Goal: Find specific page/section: Find specific page/section

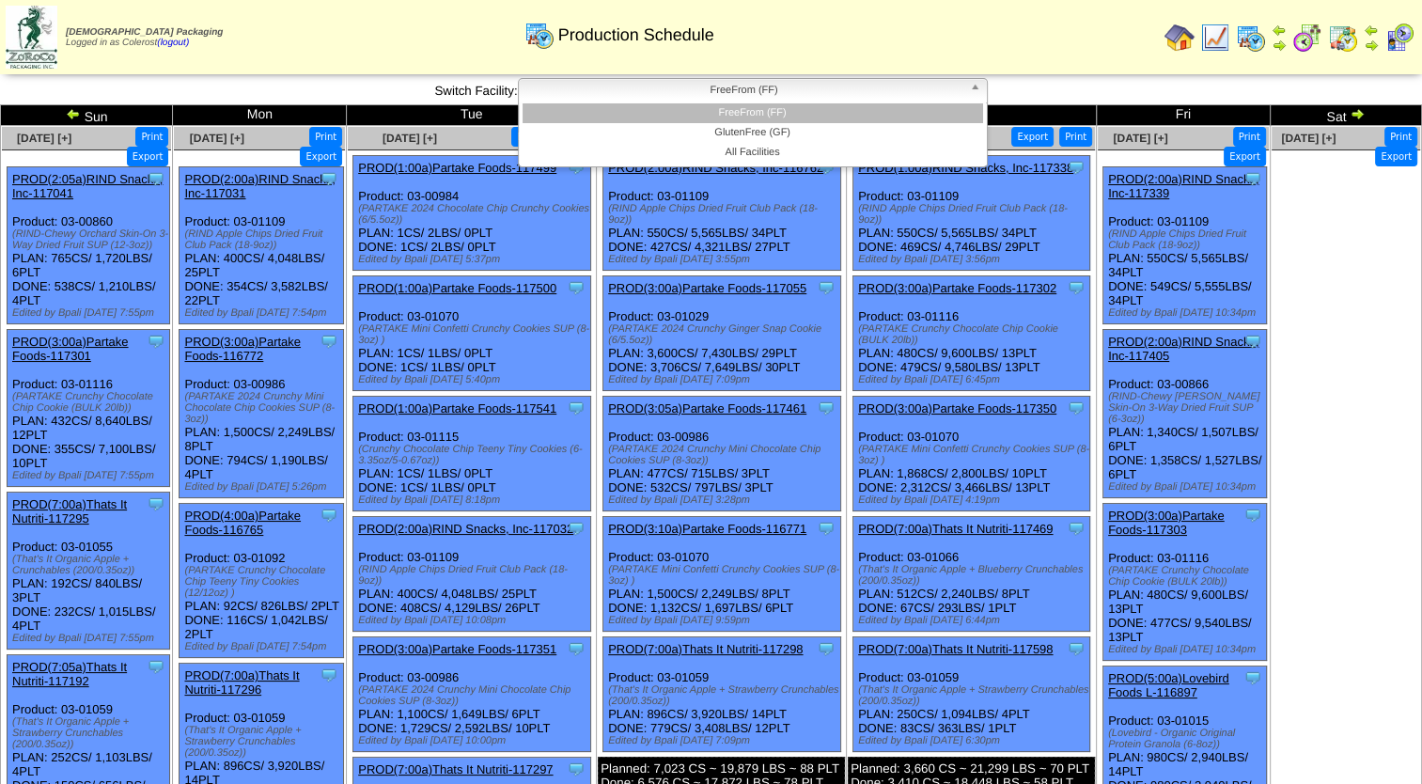
click at [819, 97] on span "FreeFrom (FF)" at bounding box center [744, 90] width 436 height 23
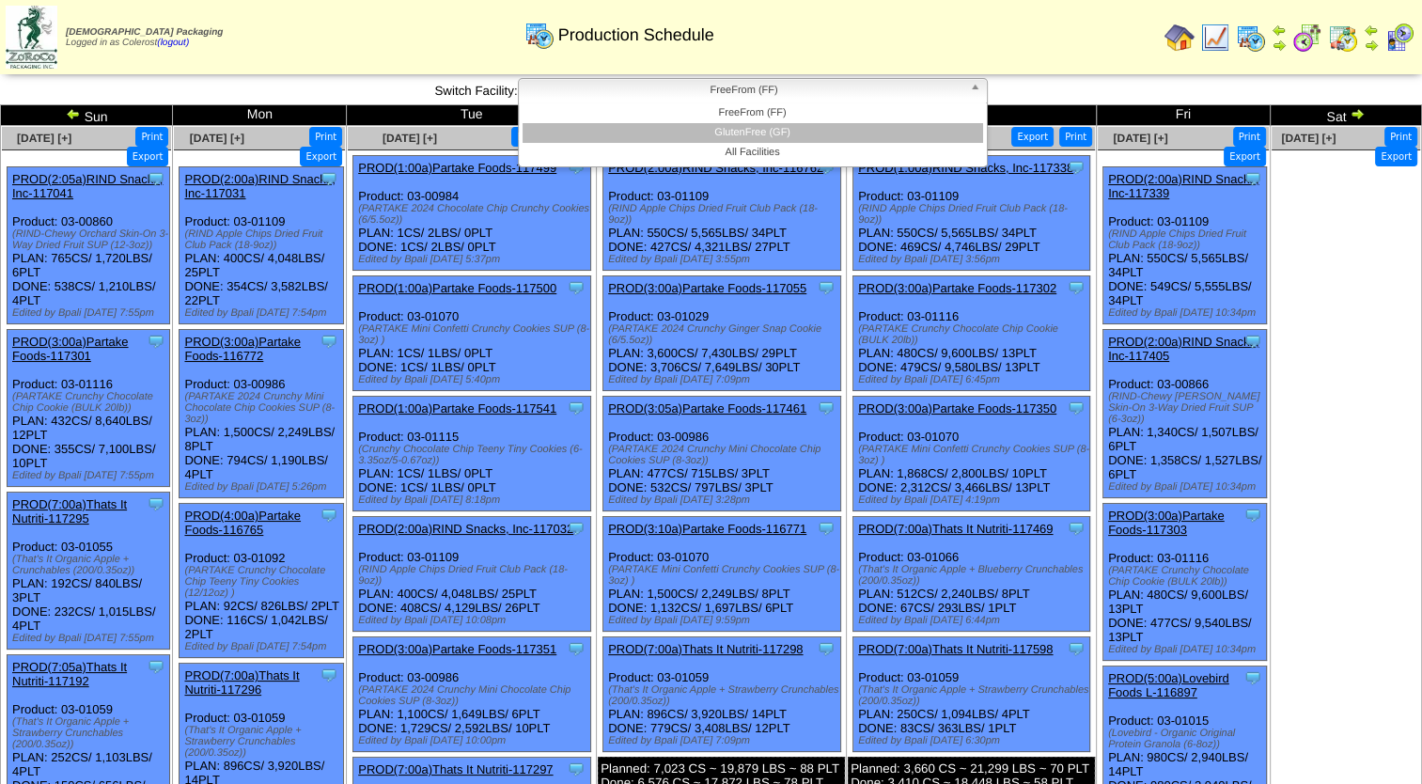
click at [784, 130] on li "GlutenFree (GF)" at bounding box center [752, 133] width 460 height 20
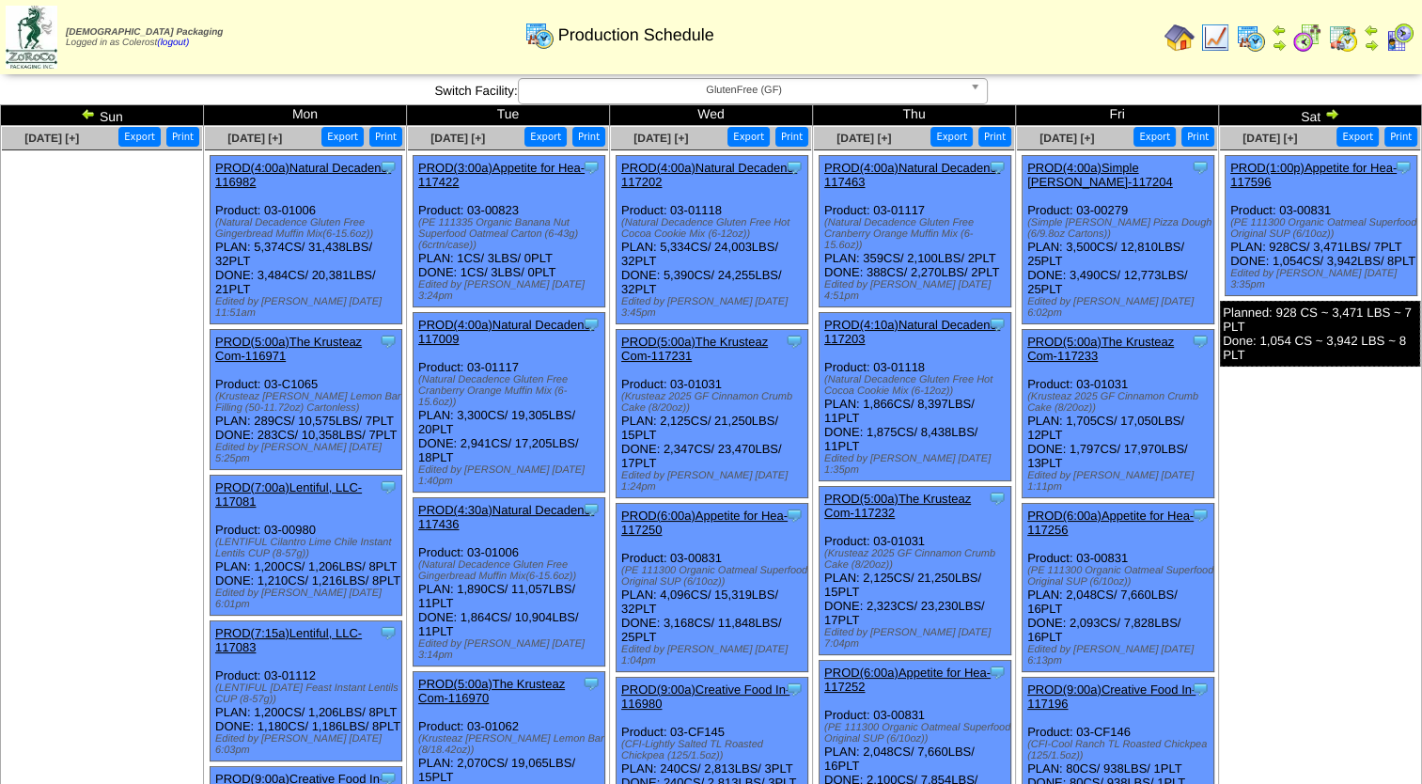
click at [834, 101] on link "GlutenFree (GF)" at bounding box center [753, 91] width 470 height 26
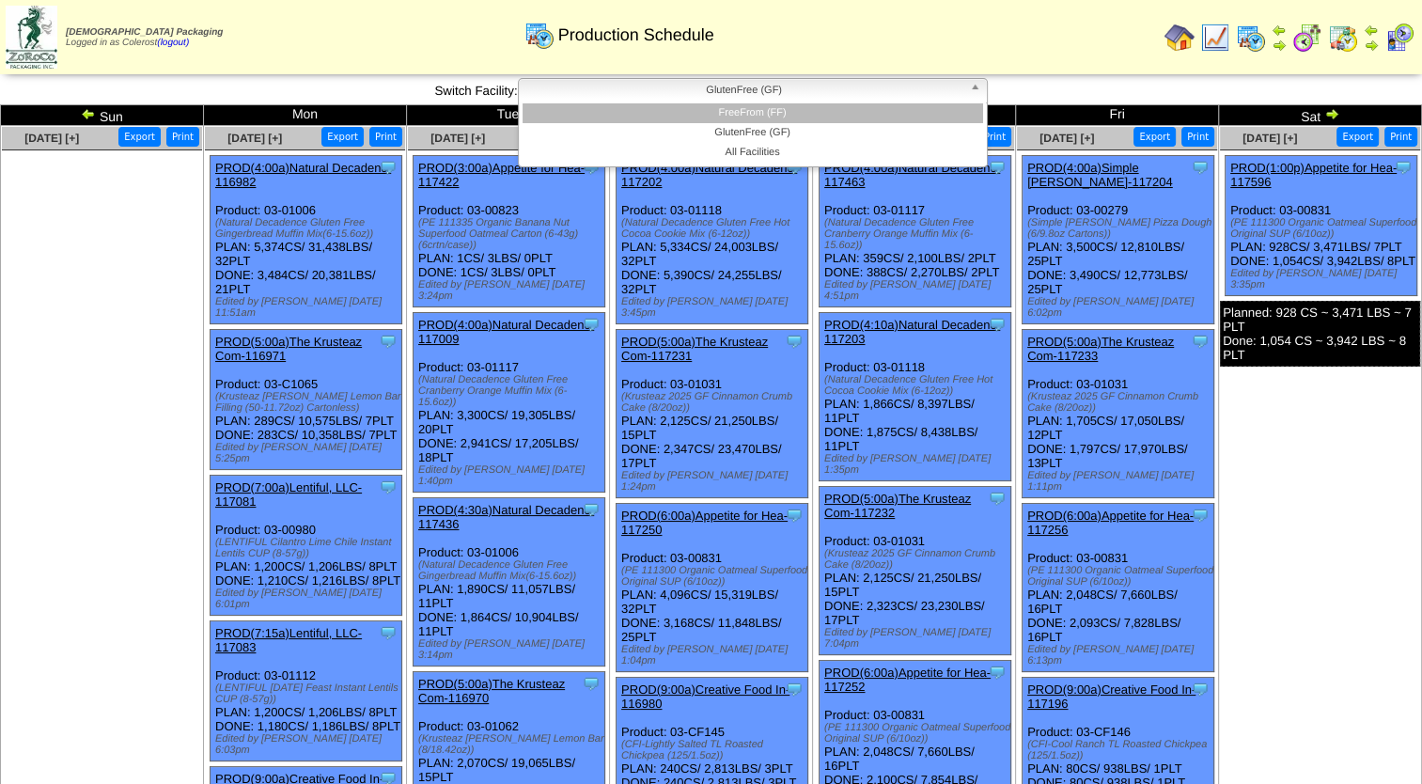
click at [800, 118] on li "FreeFrom (FF)" at bounding box center [752, 113] width 460 height 20
